Goal: Use online tool/utility: Utilize a website feature to perform a specific function

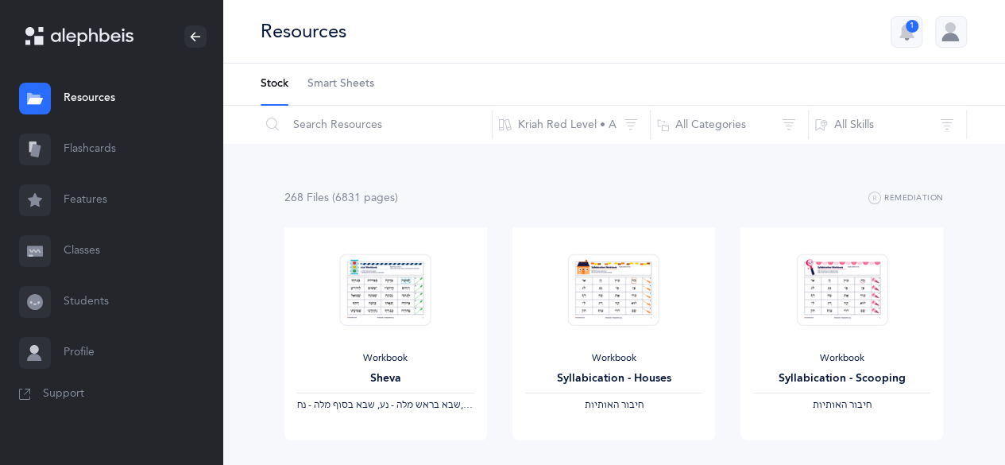
click at [99, 149] on link "Flashcards" at bounding box center [111, 149] width 222 height 51
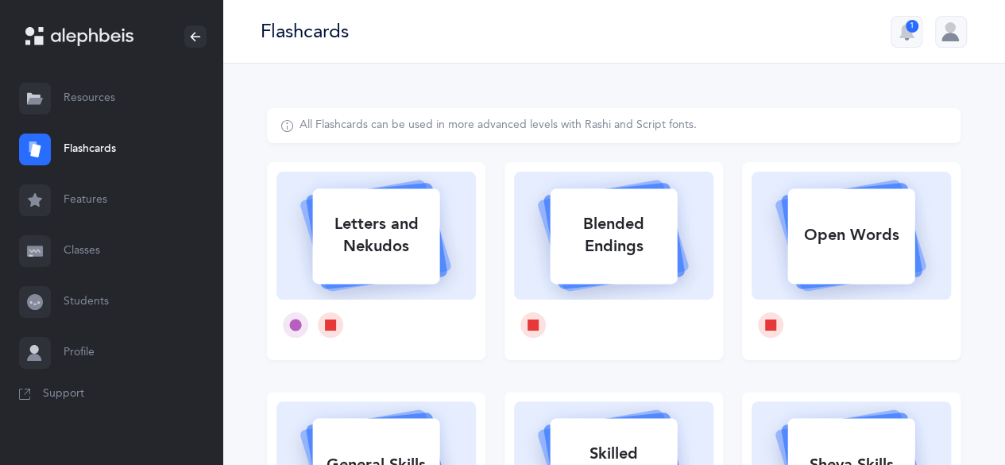
click at [397, 250] on div "Letters and Nekudos" at bounding box center [375, 235] width 127 height 64
select select
select select "single"
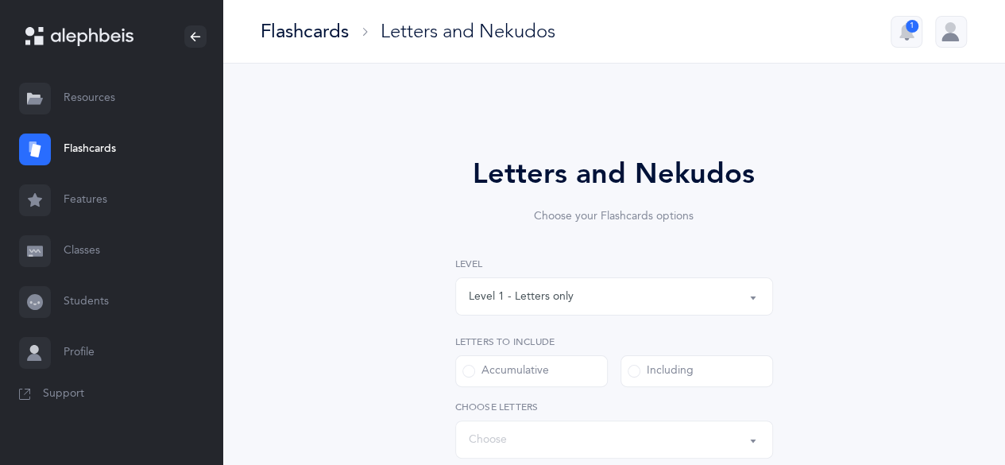
select select "27"
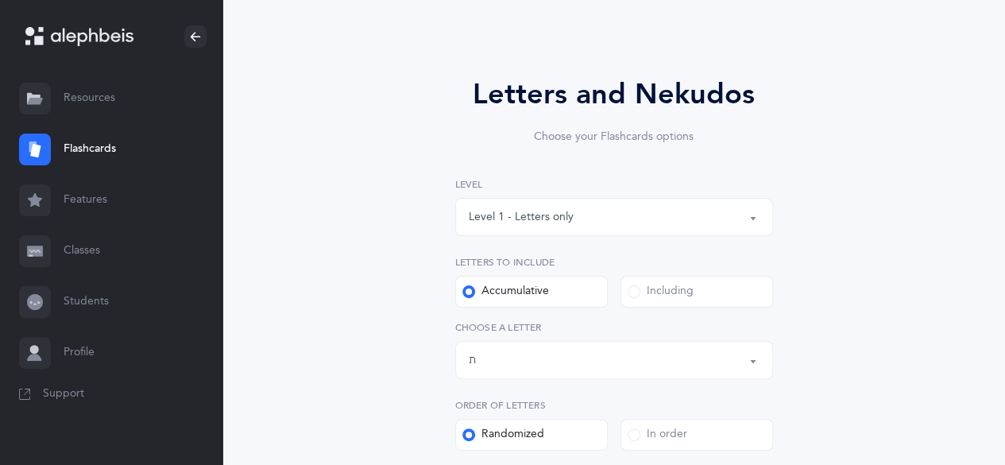
click at [518, 217] on div "Level 1 - Letters only" at bounding box center [521, 217] width 105 height 17
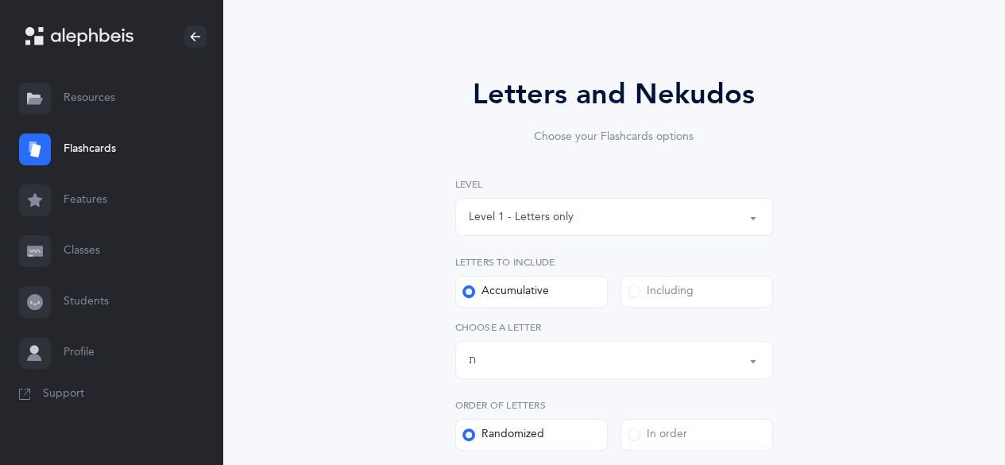
click at [658, 294] on div "Including" at bounding box center [661, 292] width 66 height 16
click at [0, 0] on input "Including" at bounding box center [0, 0] width 0 height 0
click at [495, 362] on div "All Letters" at bounding box center [494, 360] width 51 height 17
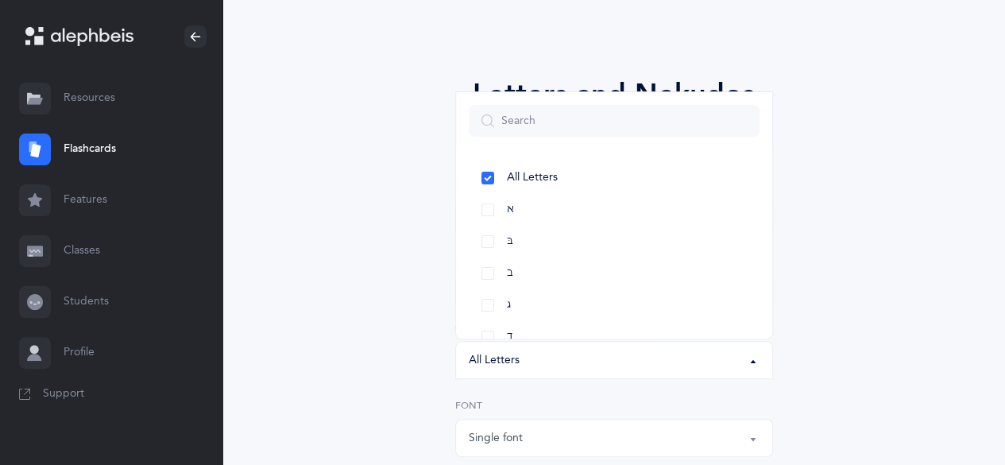
click at [474, 361] on div "All Letters" at bounding box center [494, 360] width 51 height 17
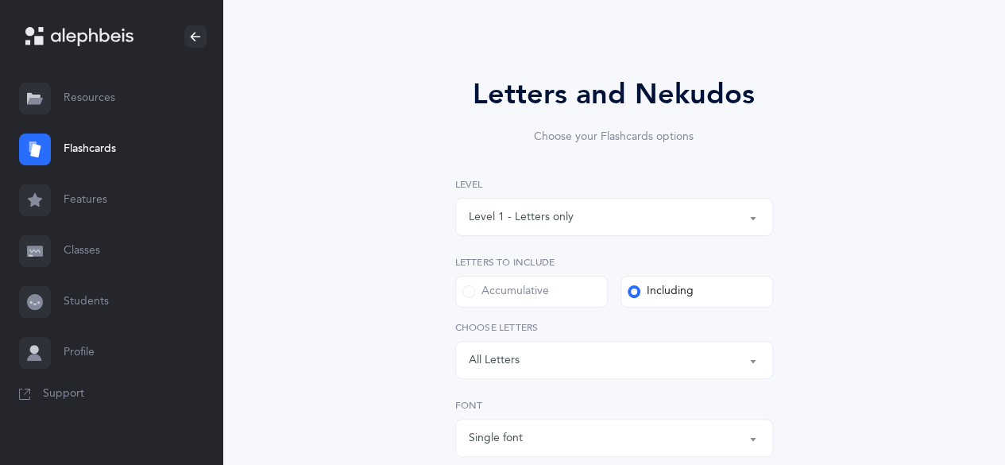
click at [509, 359] on div "All Letters" at bounding box center [494, 360] width 51 height 17
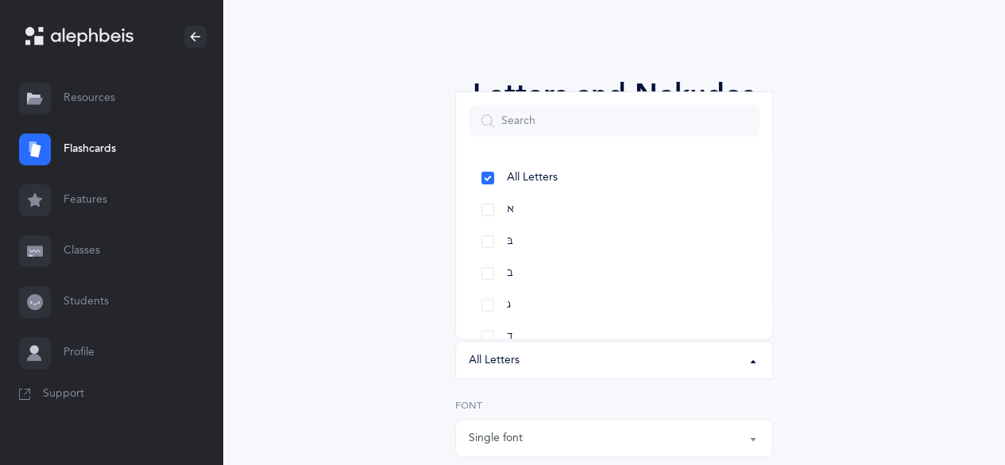
click at [439, 311] on div "Letters and Nekudos Choose your Flashcards options Level 1 - Letters only Level…" at bounding box center [614, 435] width 407 height 725
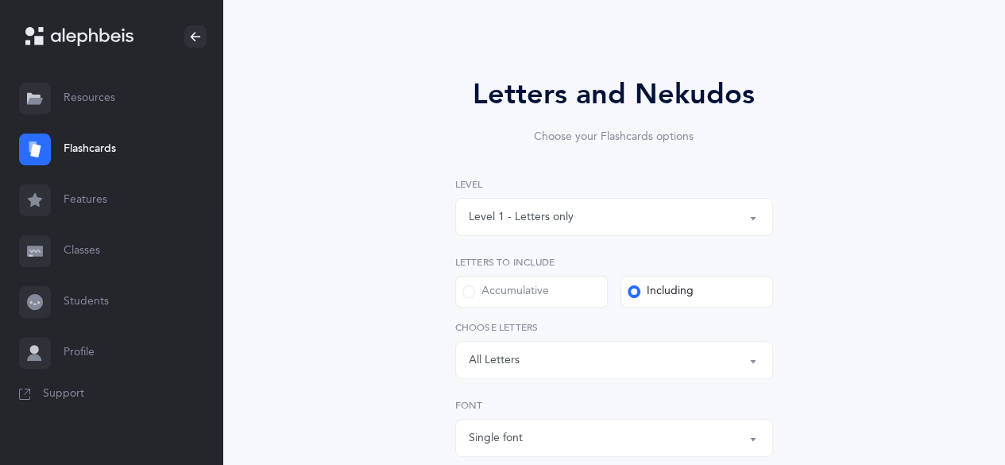
click at [555, 296] on label "Accumulative" at bounding box center [531, 292] width 153 height 32
click at [0, 0] on input "Accumulative" at bounding box center [0, 0] width 0 height 0
select select "27"
click at [496, 366] on div "Letters up until: ת" at bounding box center [614, 359] width 291 height 27
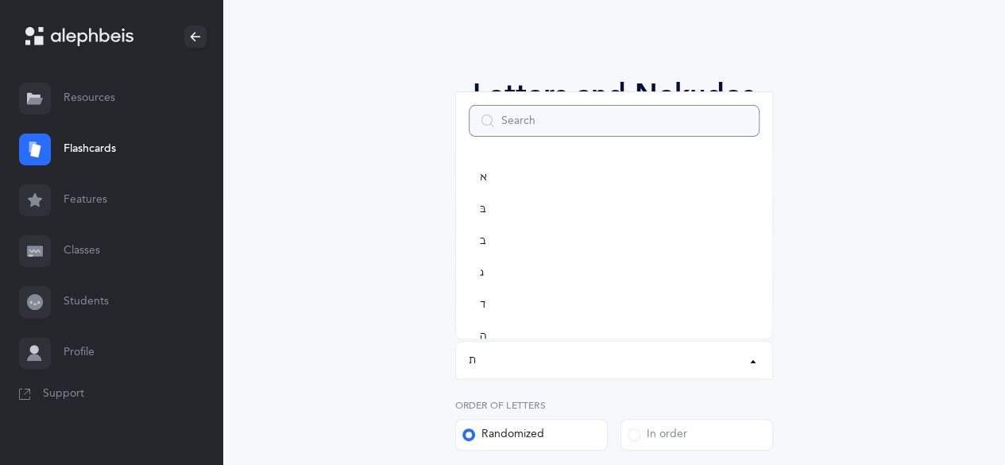
scroll to position [884, 0]
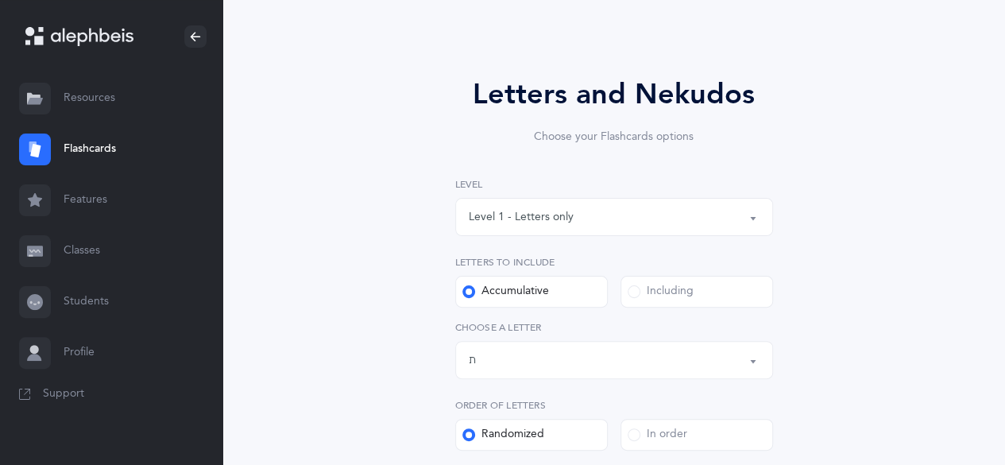
click at [656, 291] on div "Including" at bounding box center [661, 292] width 66 height 16
click at [0, 0] on input "Including" at bounding box center [0, 0] width 0 height 0
click at [518, 365] on div "All Letters" at bounding box center [494, 360] width 51 height 17
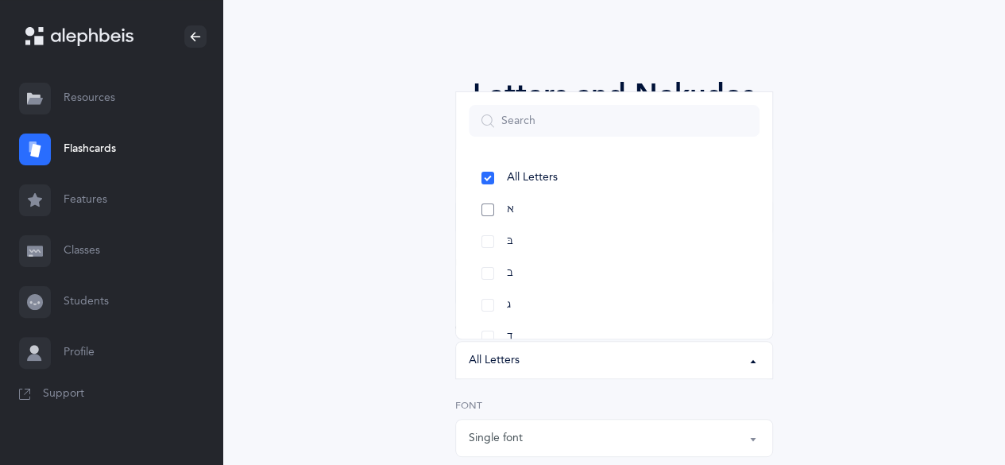
click at [489, 210] on link "א" at bounding box center [614, 210] width 291 height 32
select select "1"
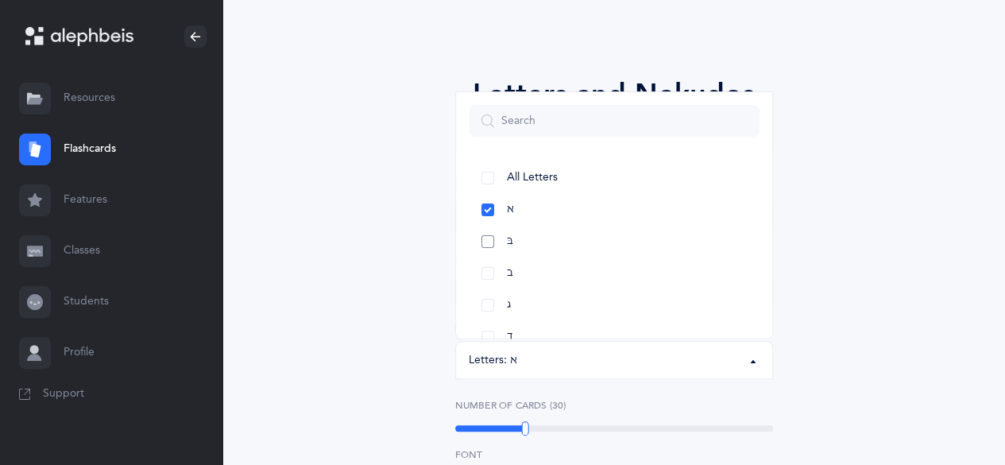
click at [490, 242] on link "בּ" at bounding box center [614, 242] width 291 height 32
click at [489, 273] on link "ב" at bounding box center [614, 273] width 291 height 32
click at [487, 304] on link "ג" at bounding box center [614, 305] width 291 height 32
click at [485, 336] on link "ד" at bounding box center [614, 337] width 291 height 32
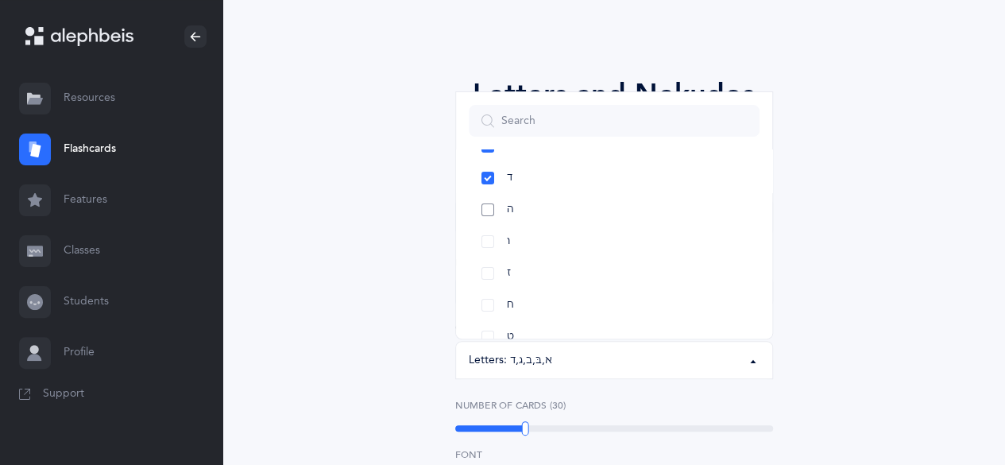
click at [489, 211] on link "ה" at bounding box center [614, 210] width 291 height 32
click at [489, 244] on link "ו" at bounding box center [614, 242] width 291 height 32
click at [491, 269] on link "ז" at bounding box center [614, 273] width 291 height 32
click at [489, 306] on link "ח" at bounding box center [614, 305] width 291 height 32
click at [487, 338] on link "ט" at bounding box center [614, 337] width 291 height 32
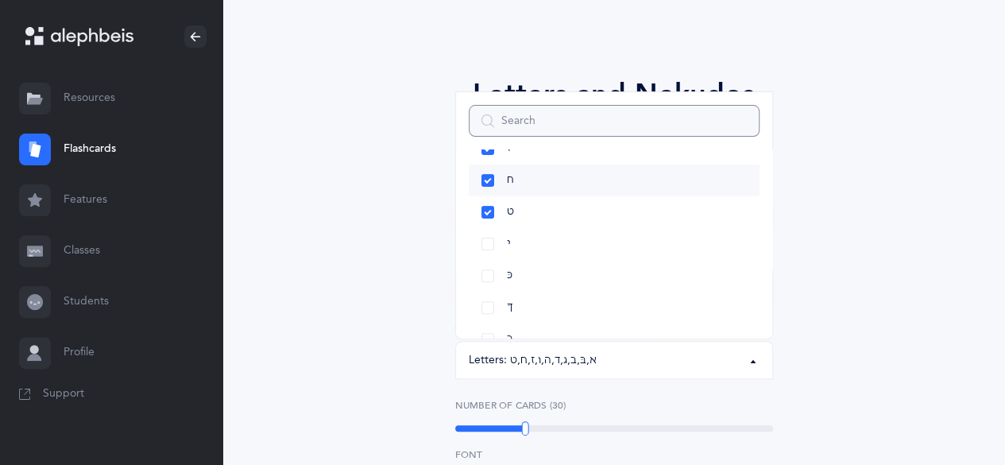
scroll to position [318, 0]
click at [489, 210] on link "י" at bounding box center [614, 210] width 291 height 32
click at [488, 244] on link "כּ" at bounding box center [614, 242] width 291 height 32
click at [489, 275] on link "ךּ" at bounding box center [614, 273] width 291 height 32
click at [487, 299] on link "כ" at bounding box center [614, 305] width 291 height 32
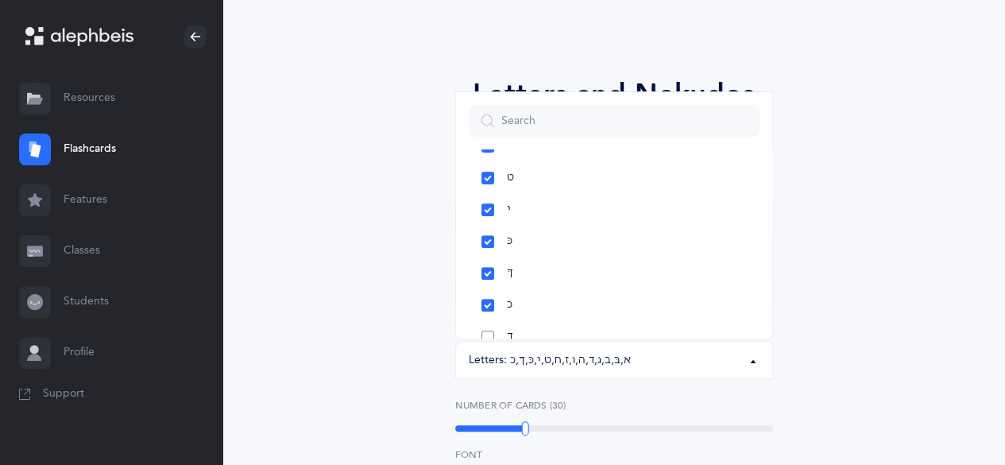
click at [491, 337] on link "ך" at bounding box center [614, 337] width 291 height 32
click at [485, 209] on link "ל" at bounding box center [614, 210] width 291 height 32
click at [491, 244] on link "מ" at bounding box center [614, 242] width 291 height 32
click at [489, 278] on link "ם" at bounding box center [614, 273] width 291 height 32
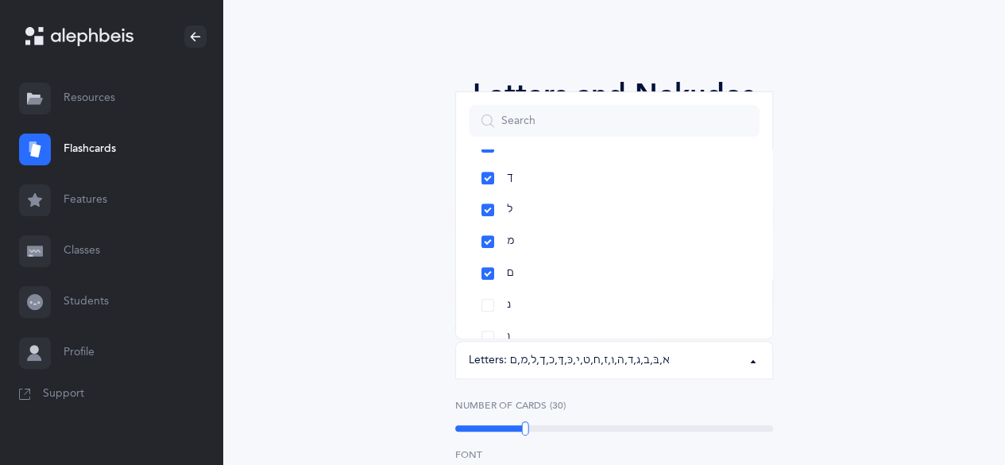
click at [385, 322] on div "Letters and Nekudos Choose your Flashcards options Level 1 - Letters only Level…" at bounding box center [614, 470] width 694 height 883
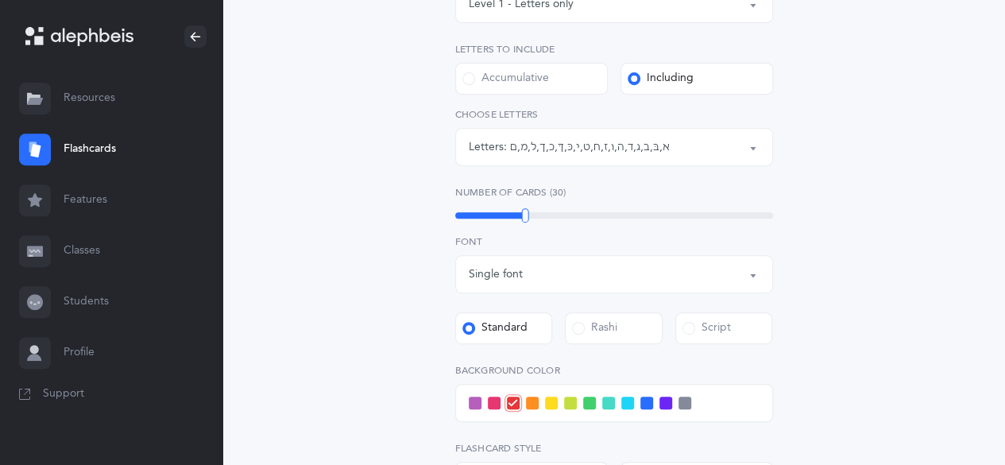
scroll to position [318, 0]
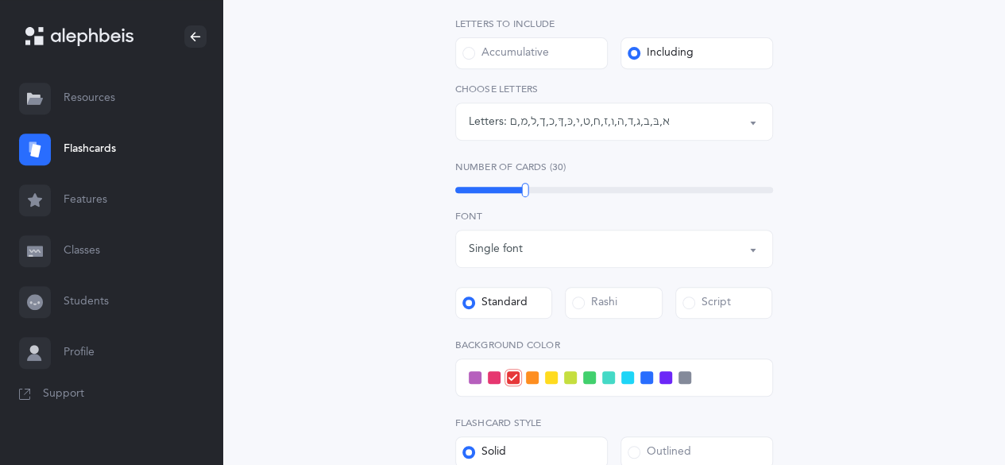
click at [477, 376] on span at bounding box center [475, 377] width 13 height 13
click at [0, 0] on input "checkbox" at bounding box center [0, 0] width 0 height 0
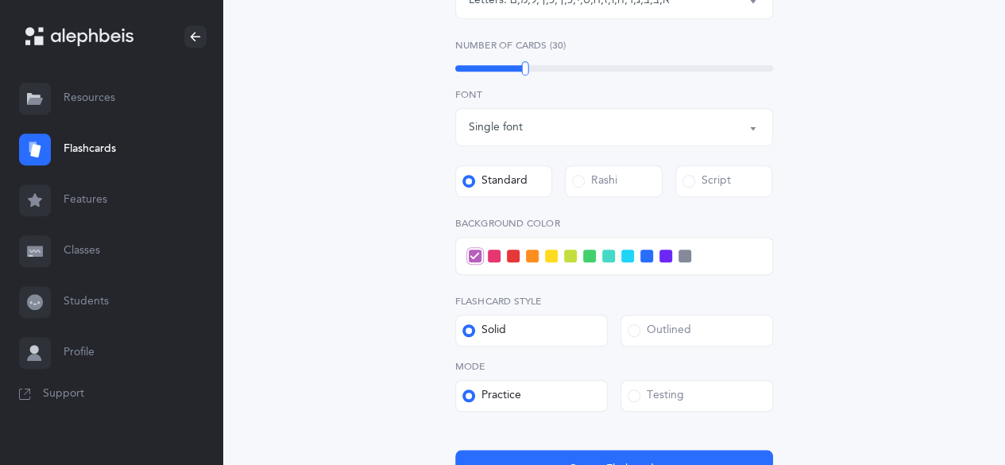
scroll to position [477, 0]
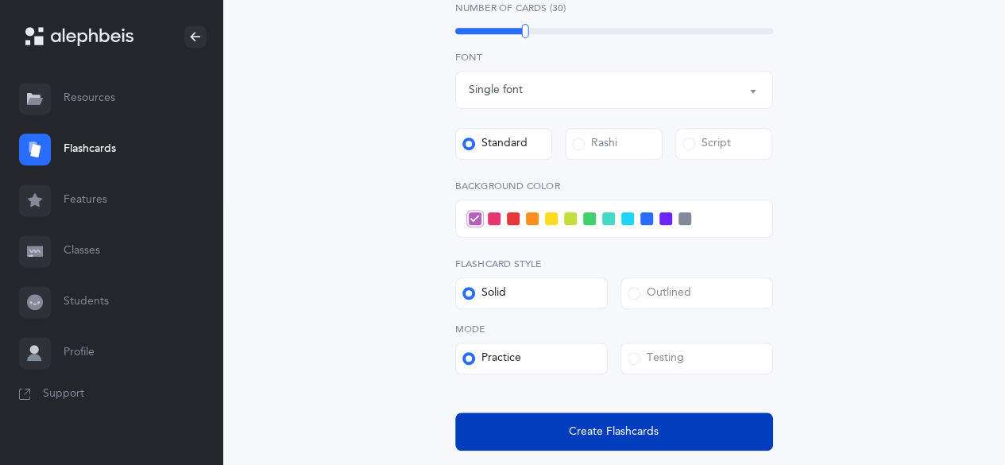
click at [603, 434] on span "Create Flashcards" at bounding box center [614, 432] width 90 height 17
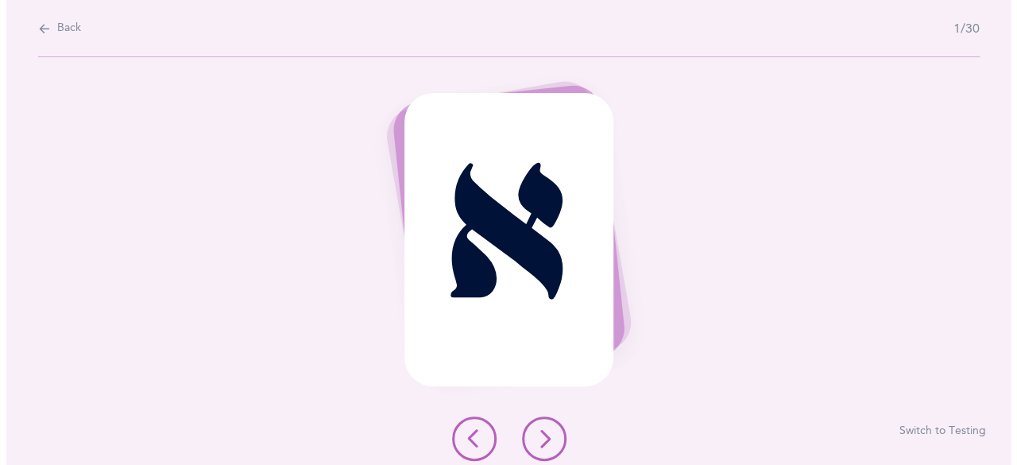
scroll to position [0, 0]
click at [541, 445] on icon at bounding box center [543, 438] width 19 height 19
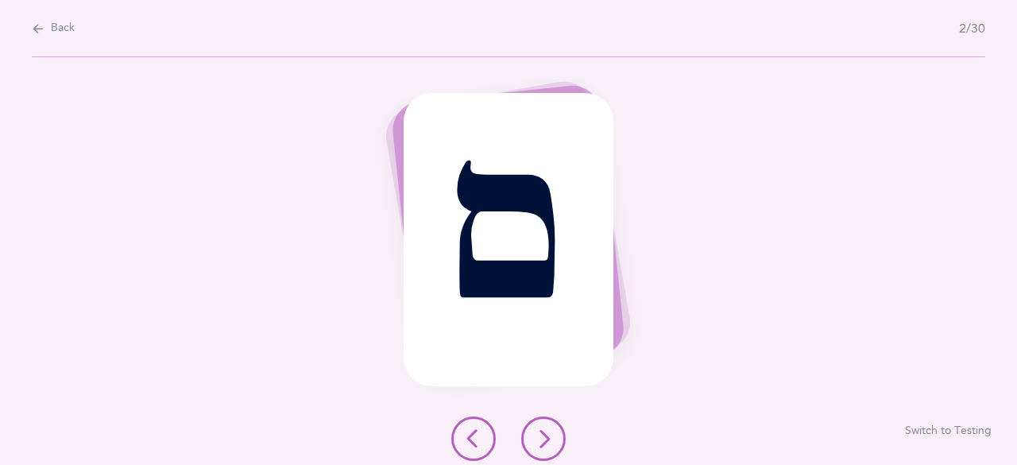
click at [547, 447] on icon at bounding box center [543, 438] width 19 height 19
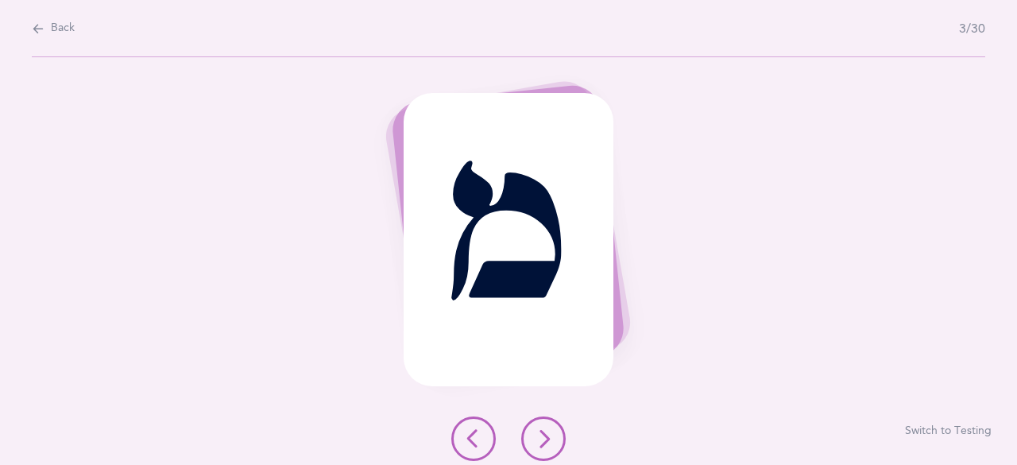
click at [548, 450] on button at bounding box center [543, 438] width 44 height 44
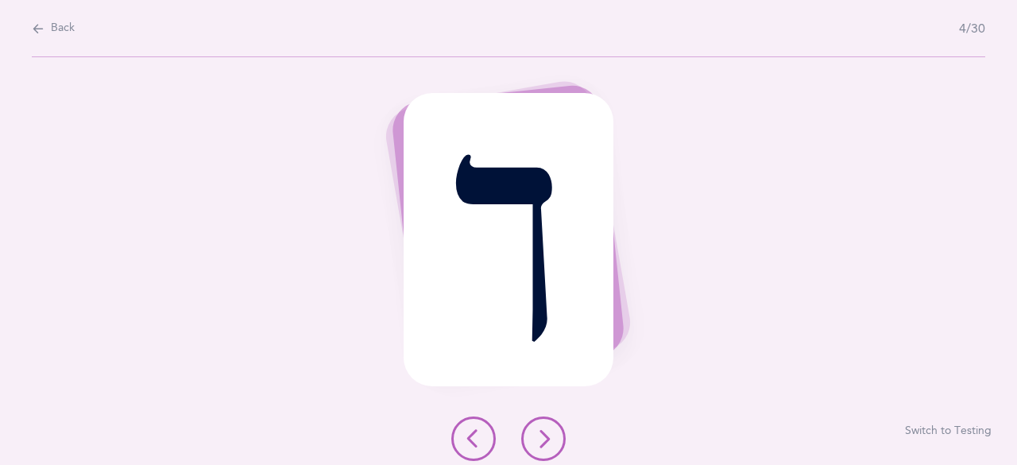
click at [548, 450] on button at bounding box center [543, 438] width 44 height 44
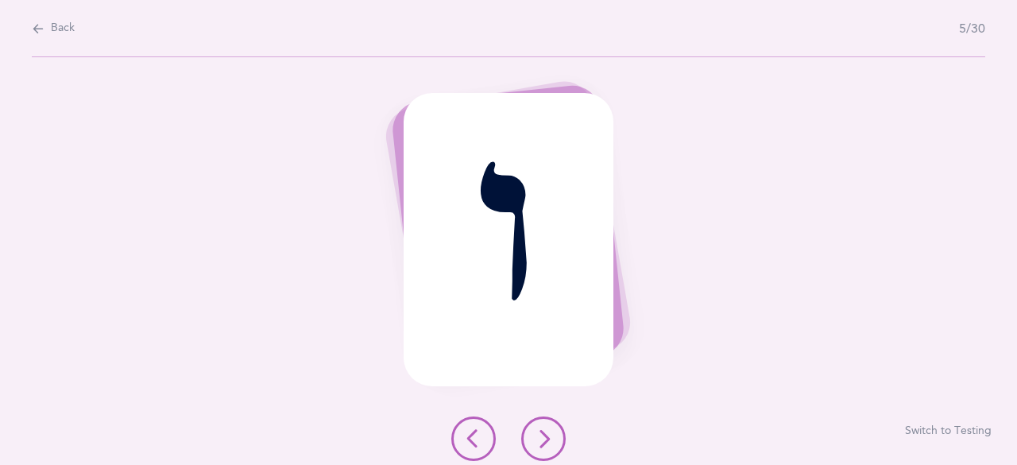
drag, startPoint x: 542, startPoint y: 449, endPoint x: 541, endPoint y: 458, distance: 8.8
click at [541, 449] on button at bounding box center [543, 438] width 44 height 44
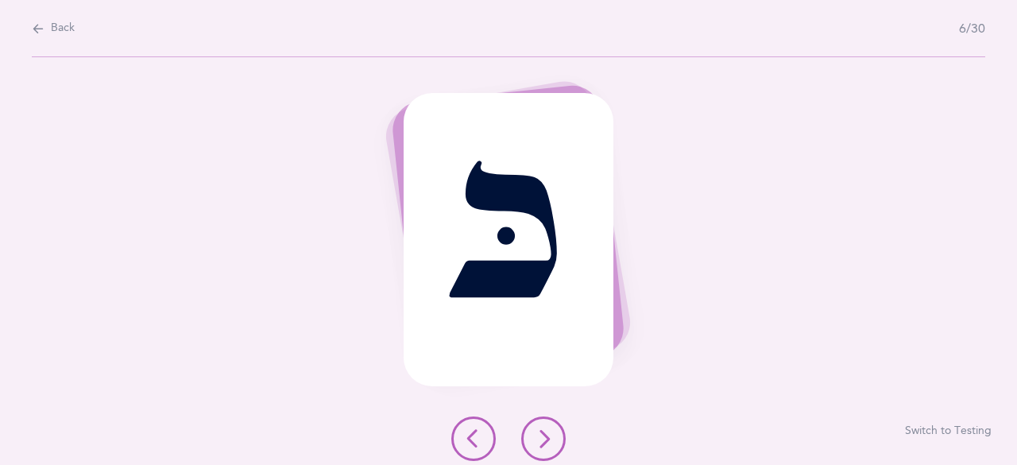
click at [556, 433] on button at bounding box center [543, 438] width 44 height 44
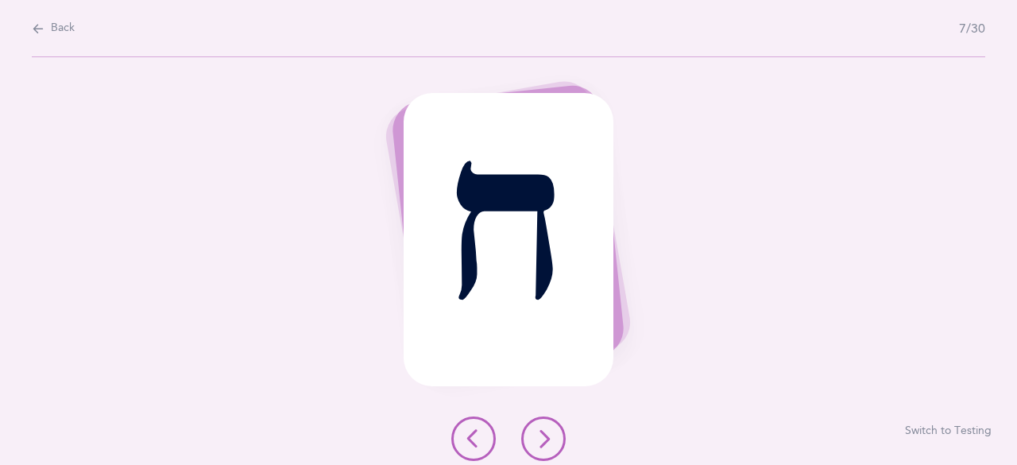
click at [530, 440] on button at bounding box center [543, 438] width 44 height 44
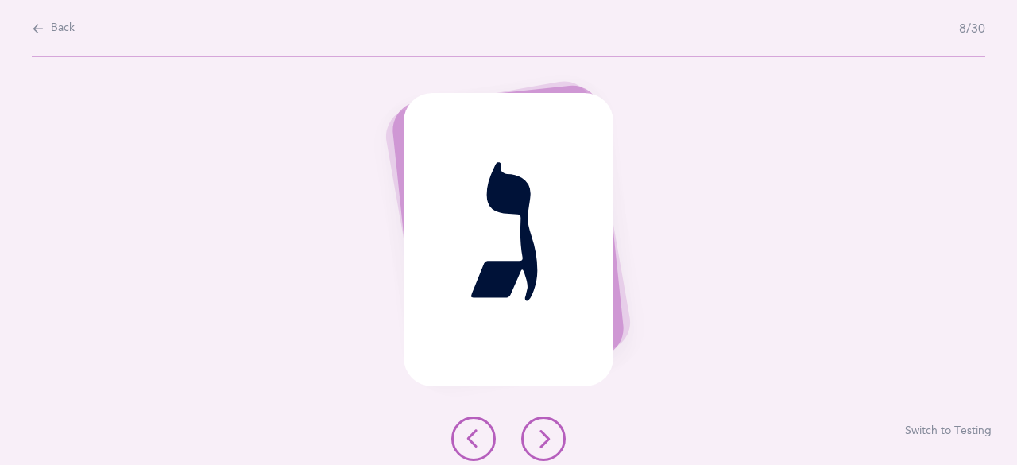
click at [539, 434] on icon at bounding box center [543, 438] width 19 height 19
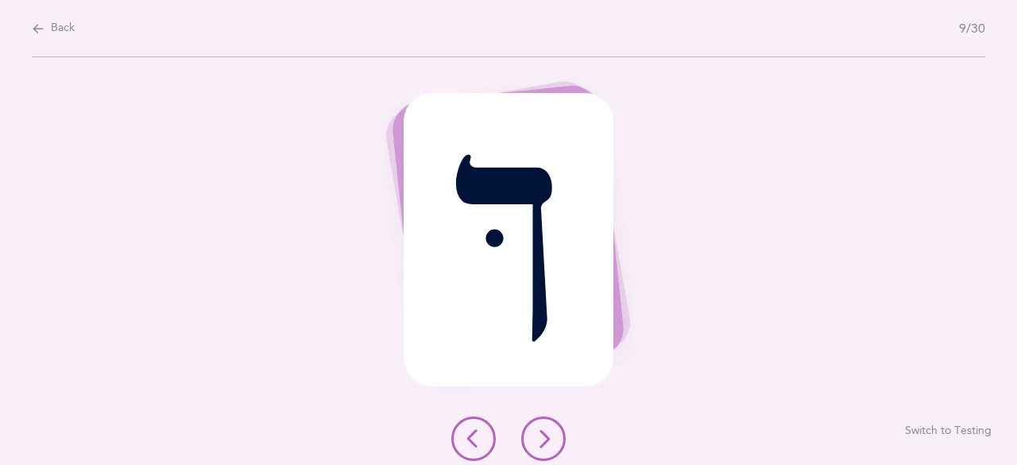
click at [532, 436] on button at bounding box center [543, 438] width 44 height 44
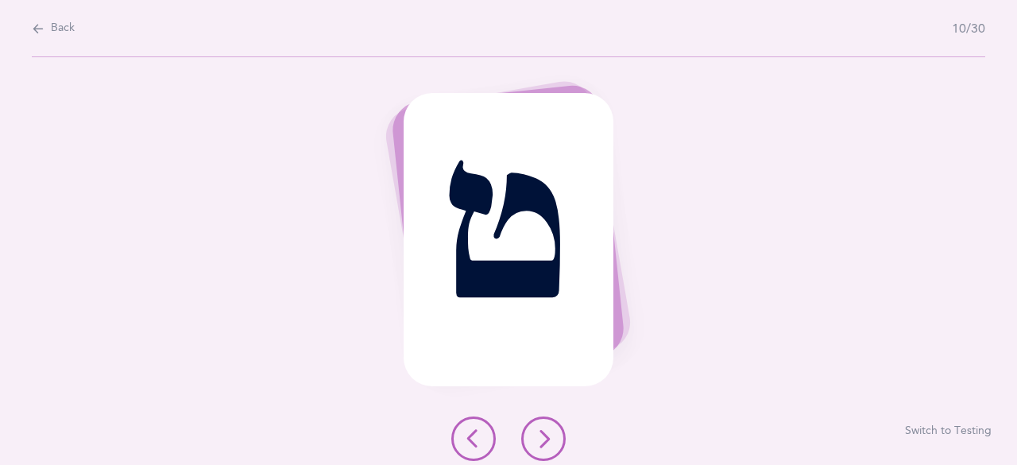
click at [541, 444] on icon at bounding box center [543, 438] width 19 height 19
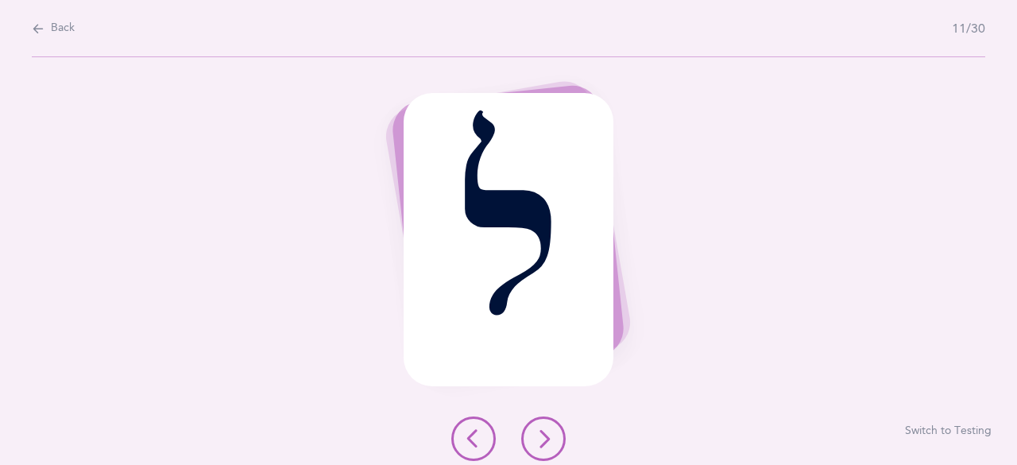
click at [536, 435] on icon at bounding box center [543, 438] width 19 height 19
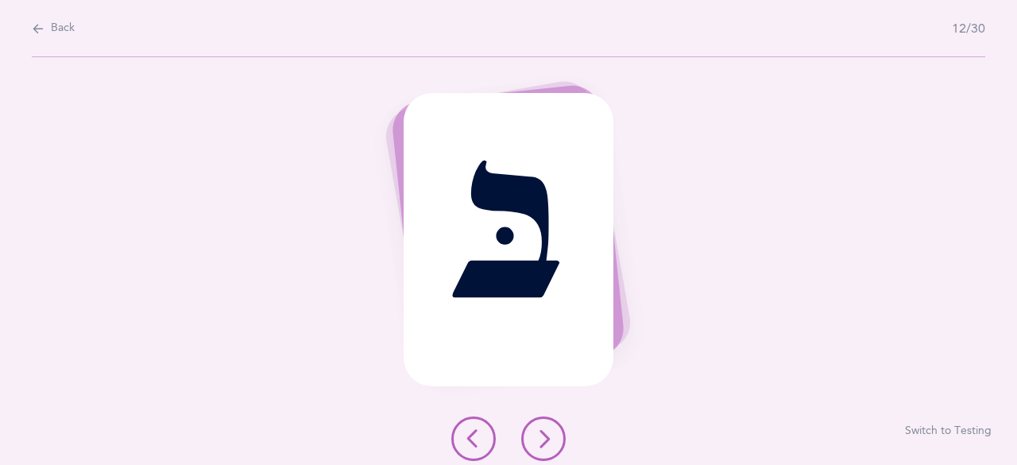
click at [542, 438] on icon at bounding box center [543, 438] width 19 height 19
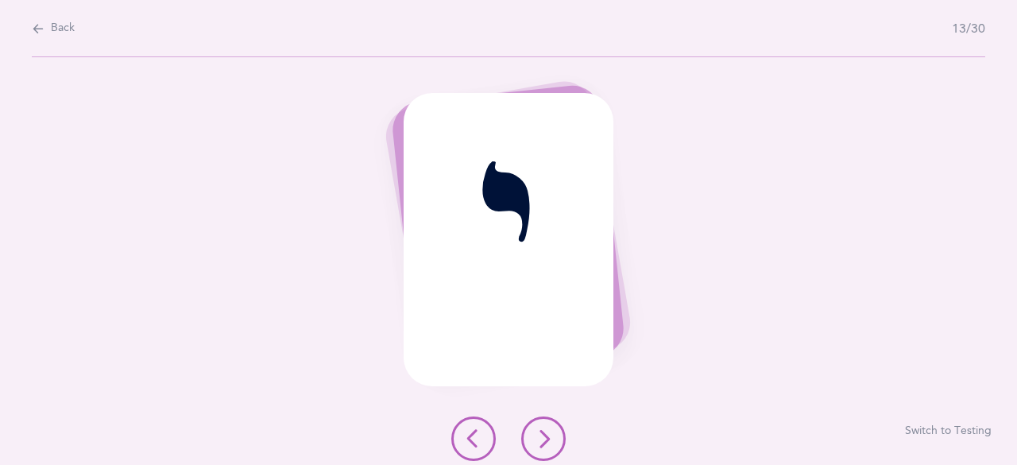
click at [541, 446] on icon at bounding box center [543, 438] width 19 height 19
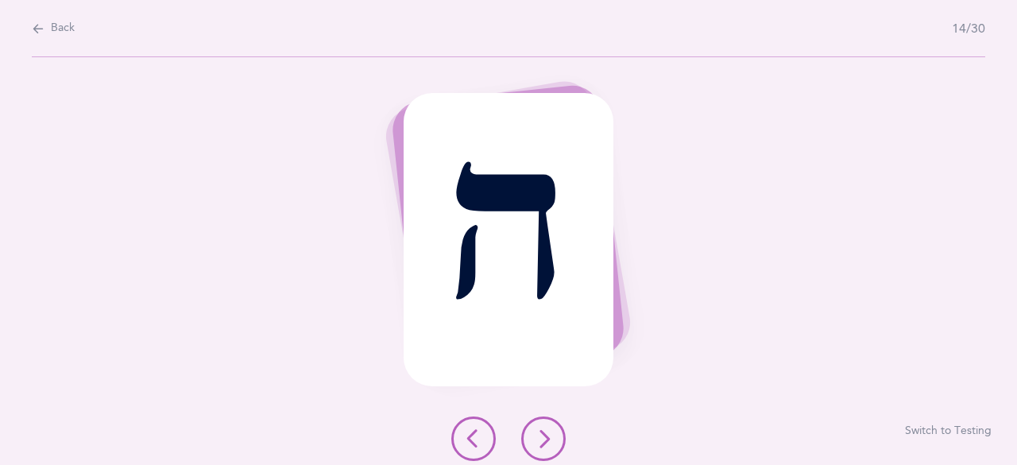
click at [544, 435] on icon at bounding box center [543, 438] width 19 height 19
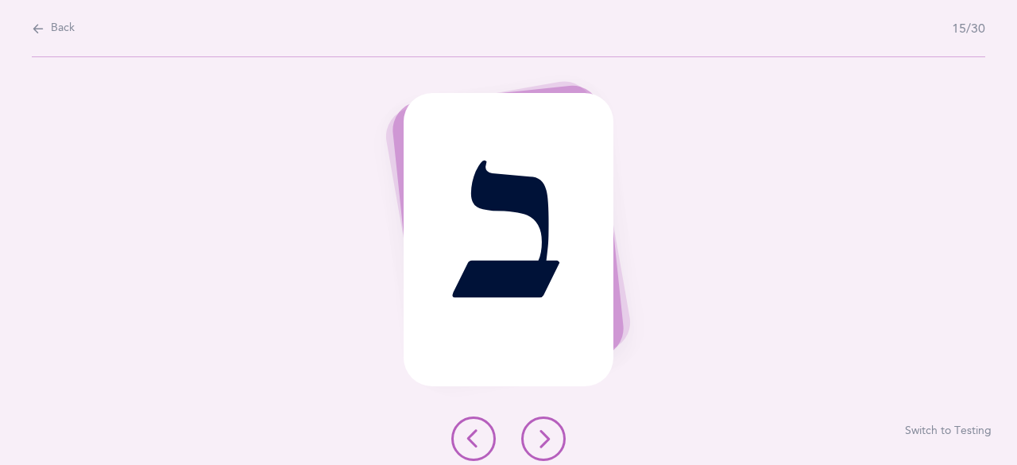
click at [546, 443] on icon at bounding box center [543, 438] width 19 height 19
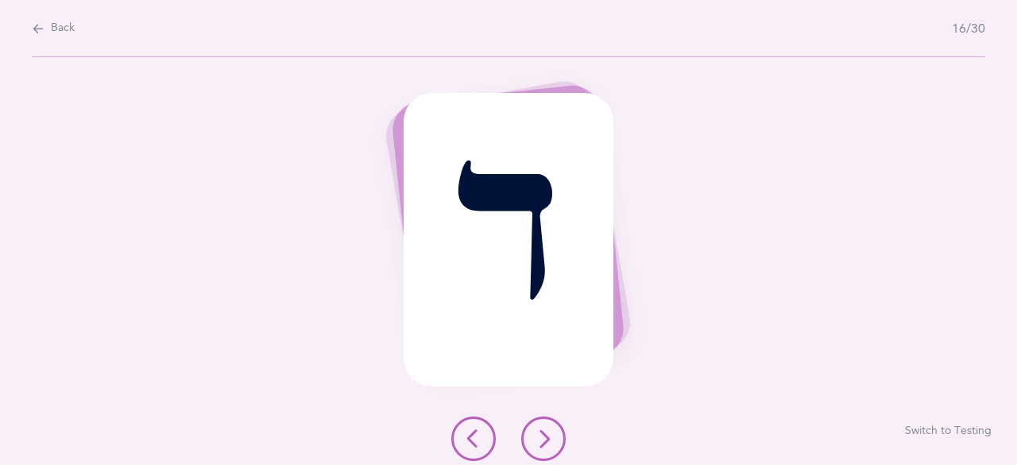
click at [534, 435] on icon at bounding box center [543, 438] width 19 height 19
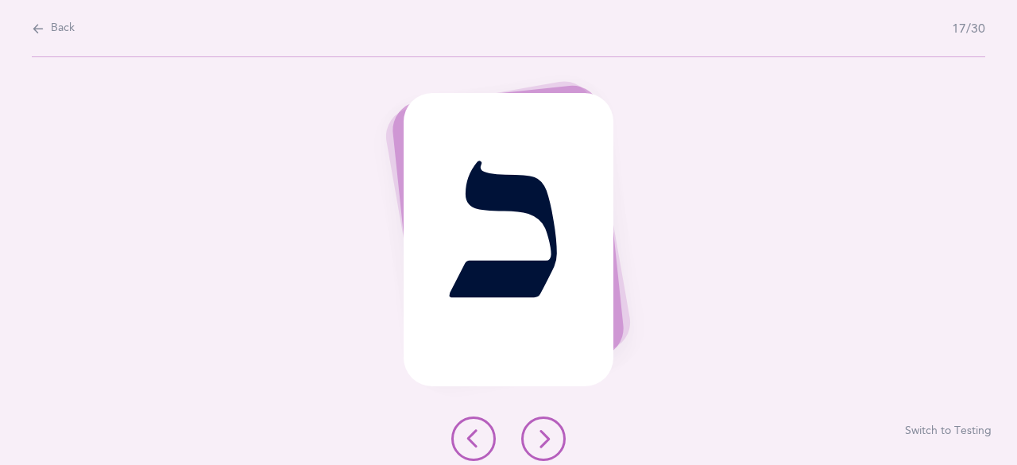
click at [544, 434] on icon at bounding box center [543, 438] width 19 height 19
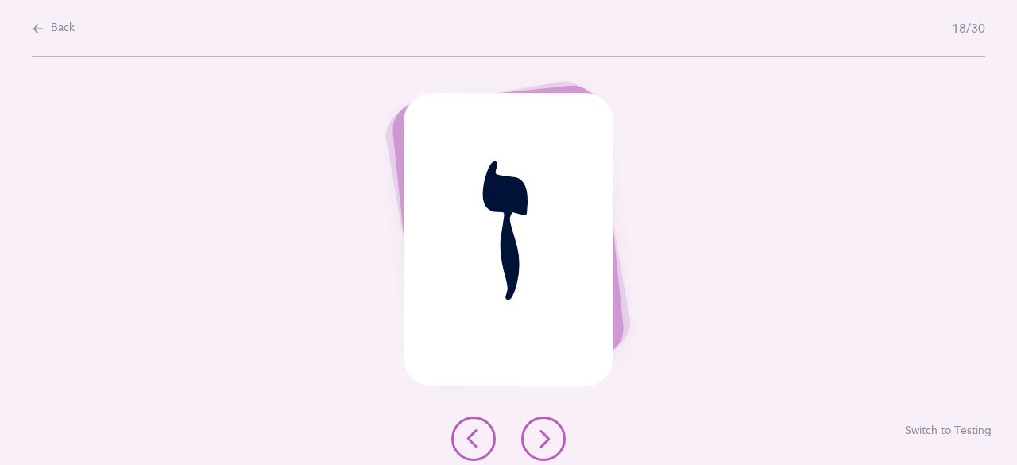
click at [540, 439] on icon at bounding box center [543, 438] width 19 height 19
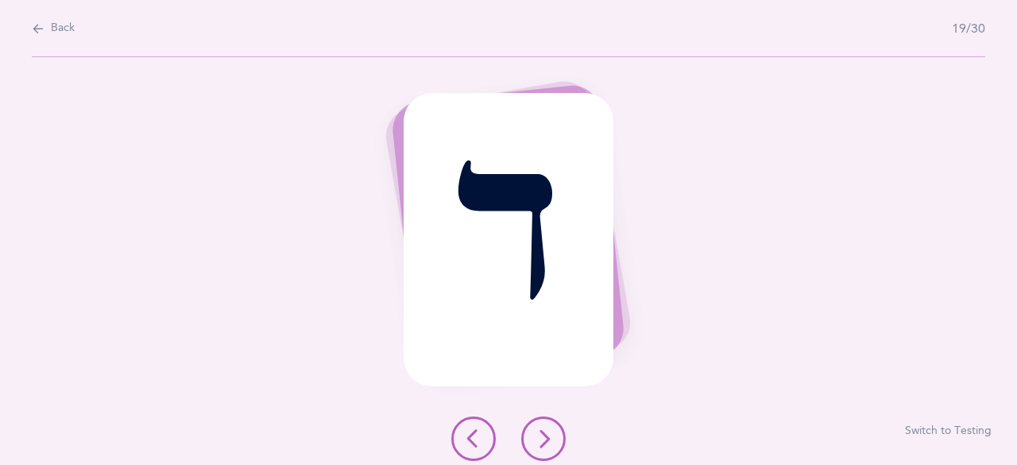
click at [545, 446] on icon at bounding box center [543, 438] width 19 height 19
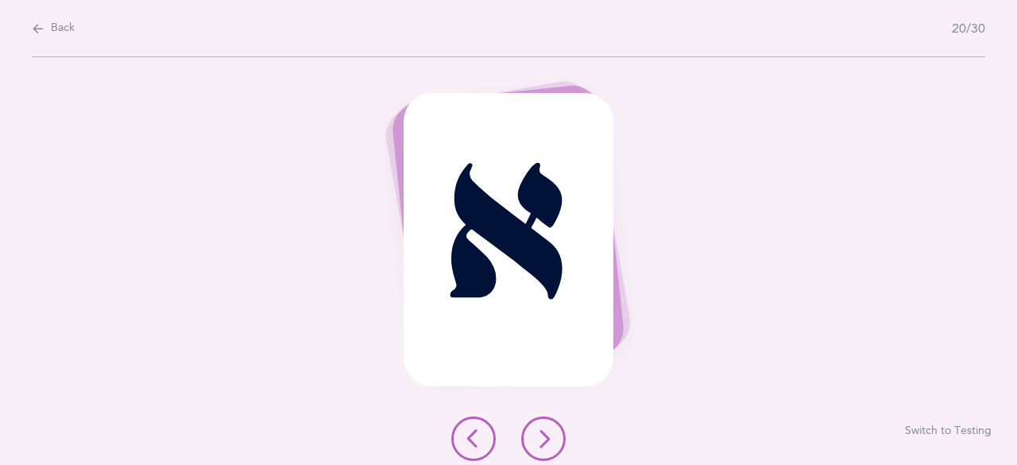
click at [539, 427] on button at bounding box center [543, 438] width 44 height 44
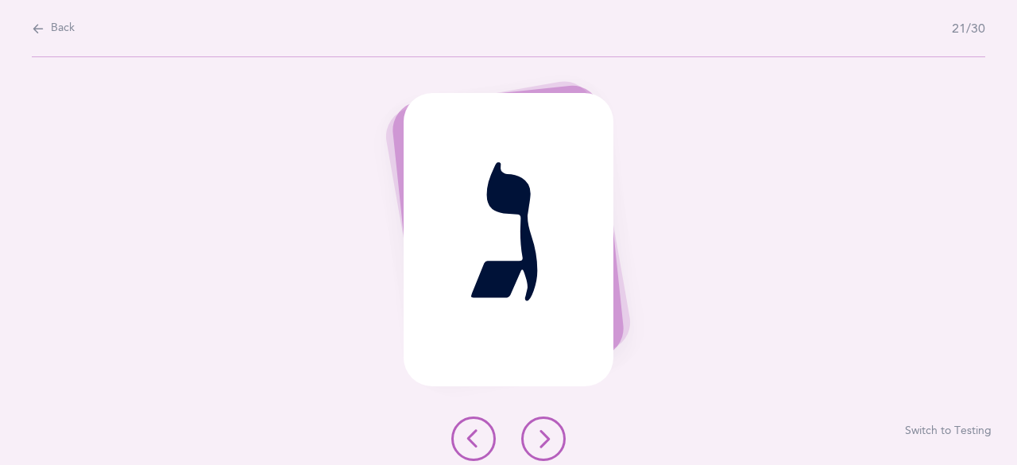
click at [548, 441] on icon at bounding box center [543, 438] width 19 height 19
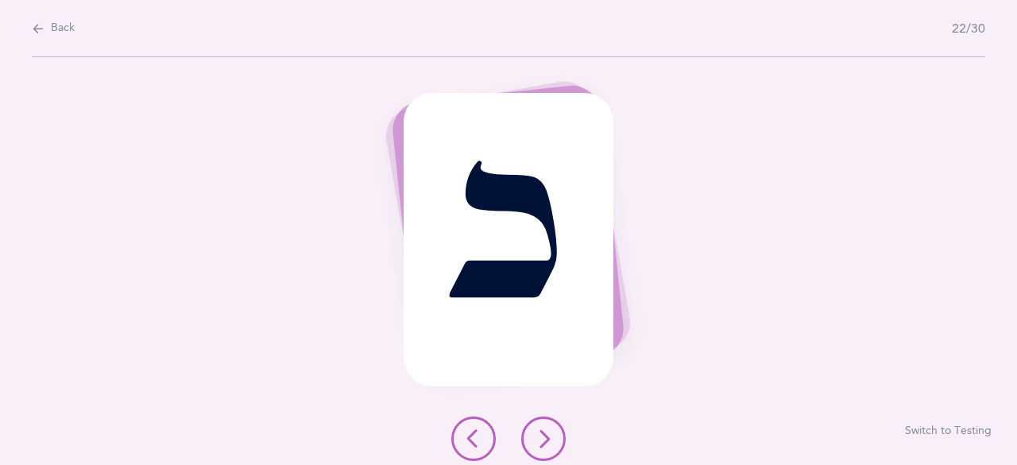
click at [548, 441] on icon at bounding box center [543, 438] width 19 height 19
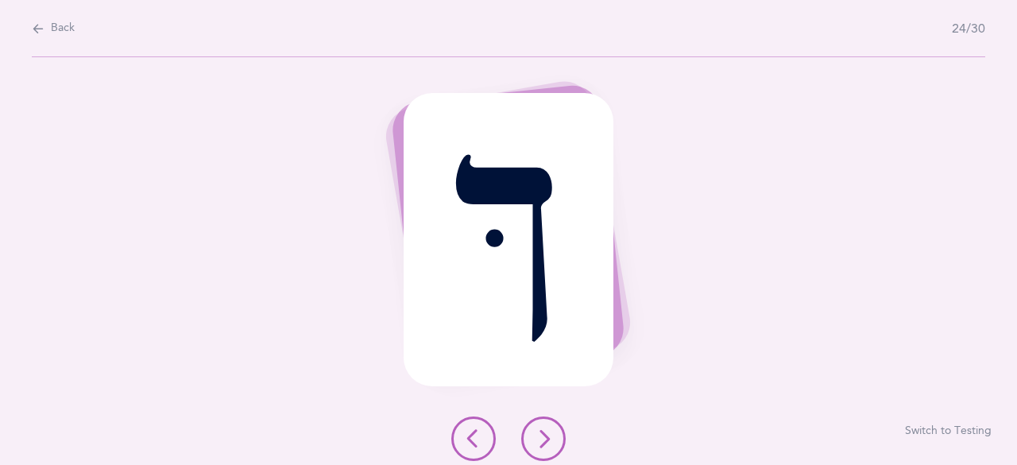
click at [548, 439] on icon at bounding box center [543, 438] width 19 height 19
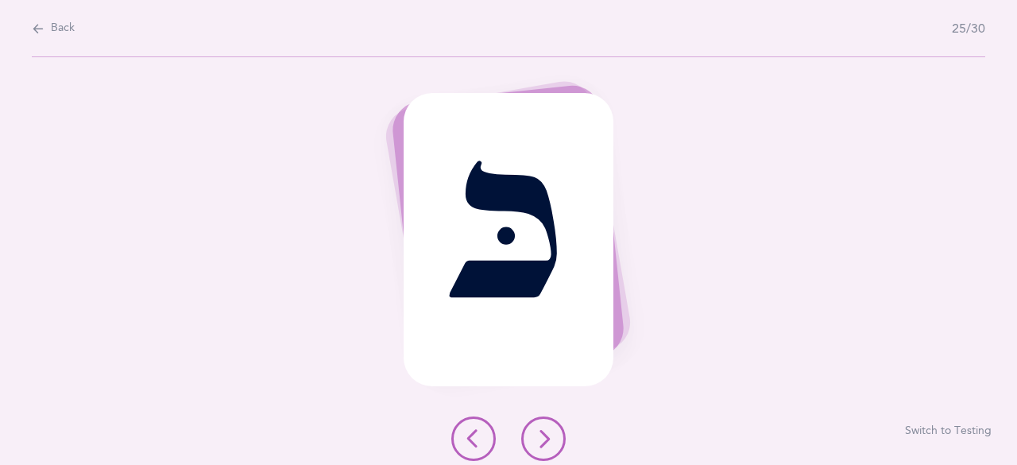
click at [548, 439] on icon at bounding box center [543, 438] width 19 height 19
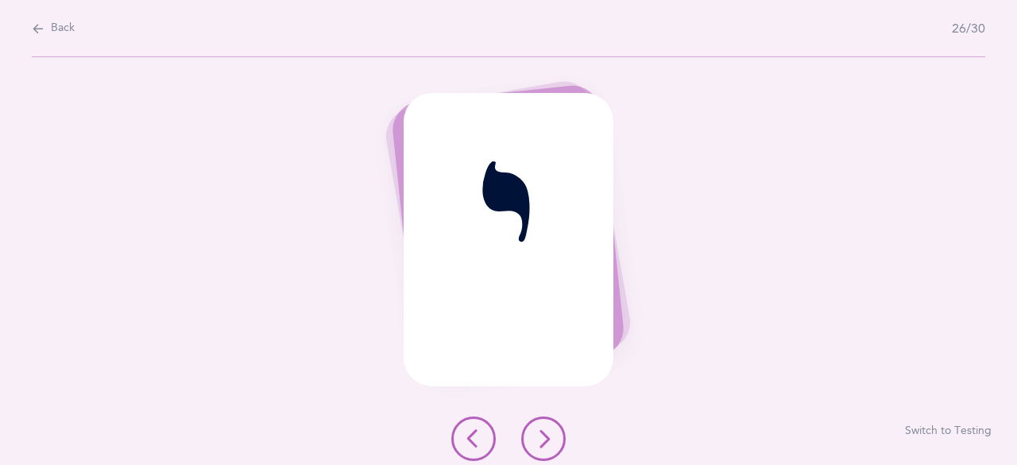
click at [547, 438] on icon at bounding box center [543, 438] width 19 height 19
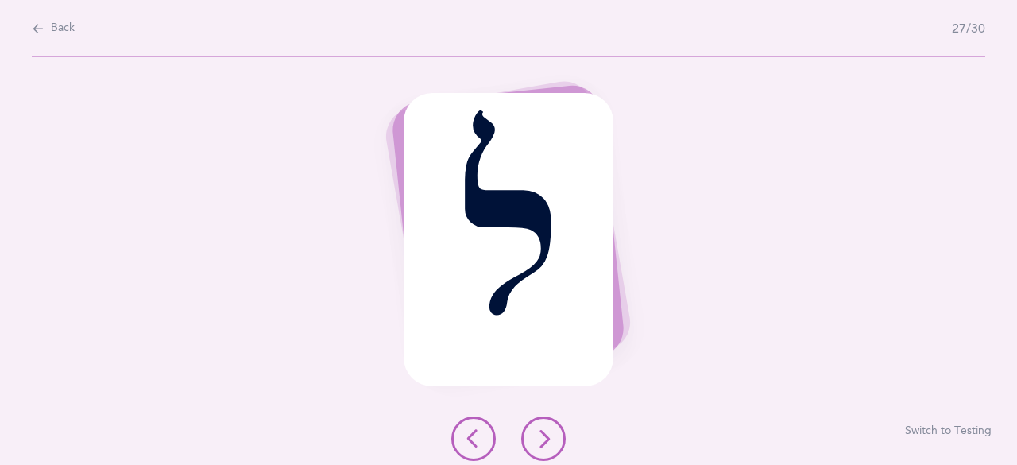
click at [547, 438] on icon at bounding box center [543, 438] width 19 height 19
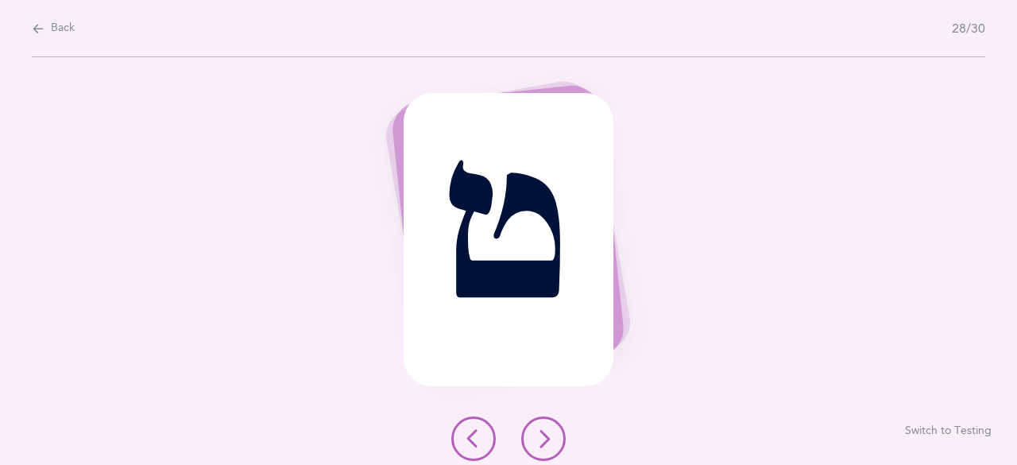
click at [547, 438] on icon at bounding box center [543, 438] width 19 height 19
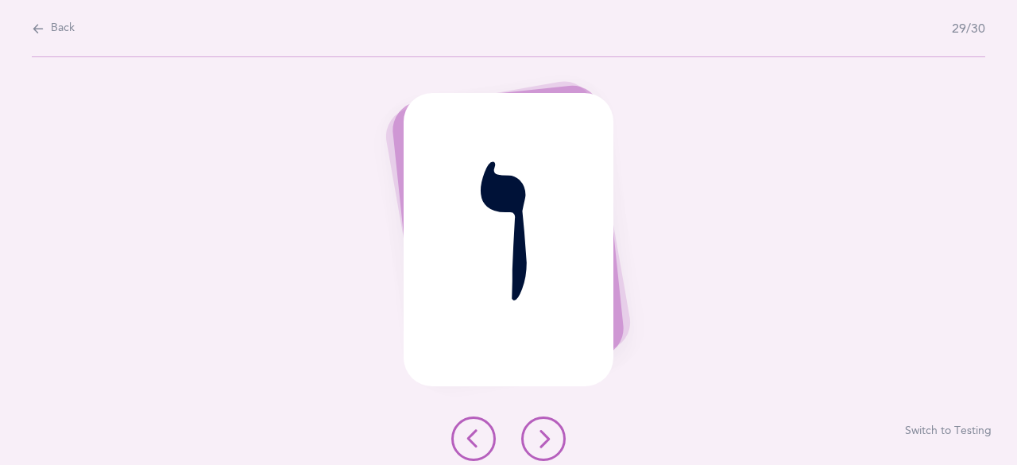
click at [547, 443] on icon at bounding box center [543, 438] width 19 height 19
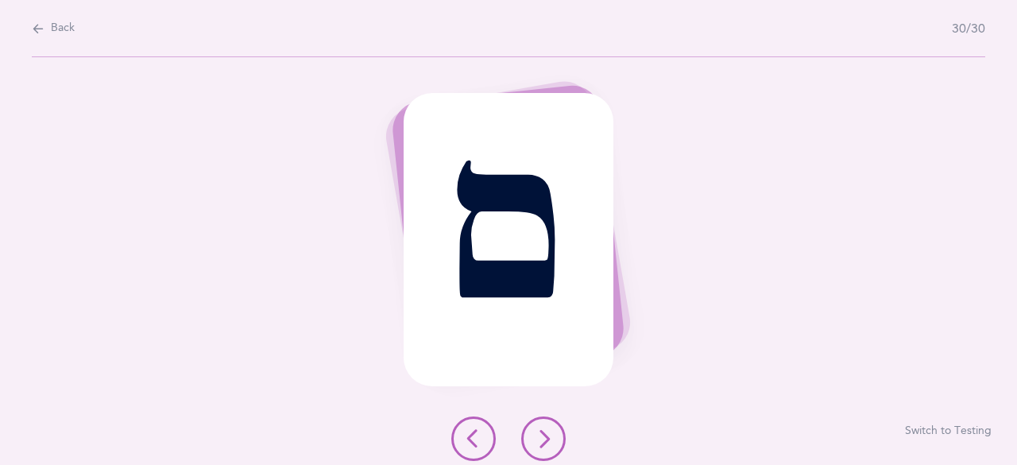
click at [547, 443] on icon at bounding box center [543, 438] width 19 height 19
